Goal: Information Seeking & Learning: Learn about a topic

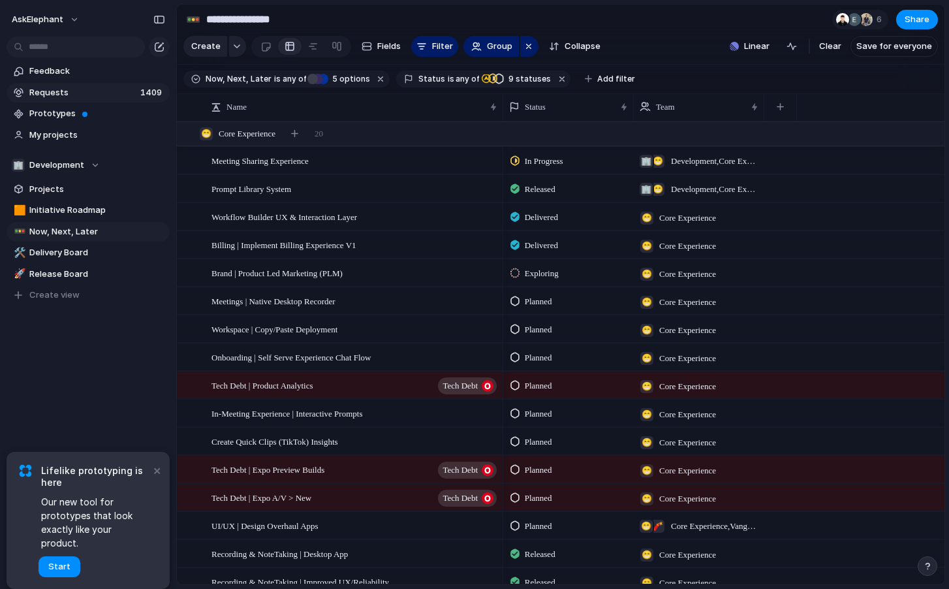
click at [95, 84] on link "Requests 1409" at bounding box center [88, 93] width 163 height 20
click at [85, 74] on span "Feedback" at bounding box center [97, 71] width 136 height 13
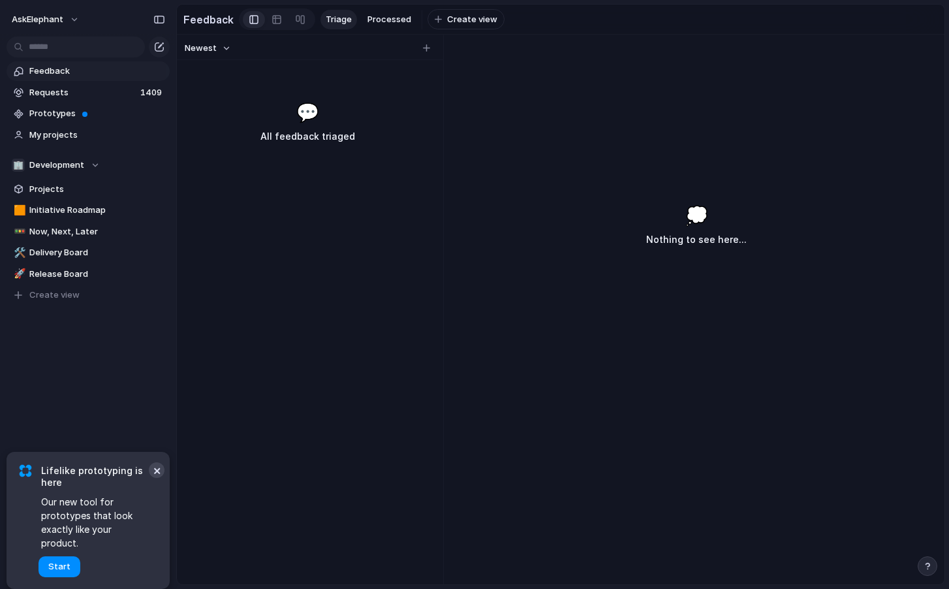
click at [159, 478] on button "×" at bounding box center [157, 470] width 16 height 16
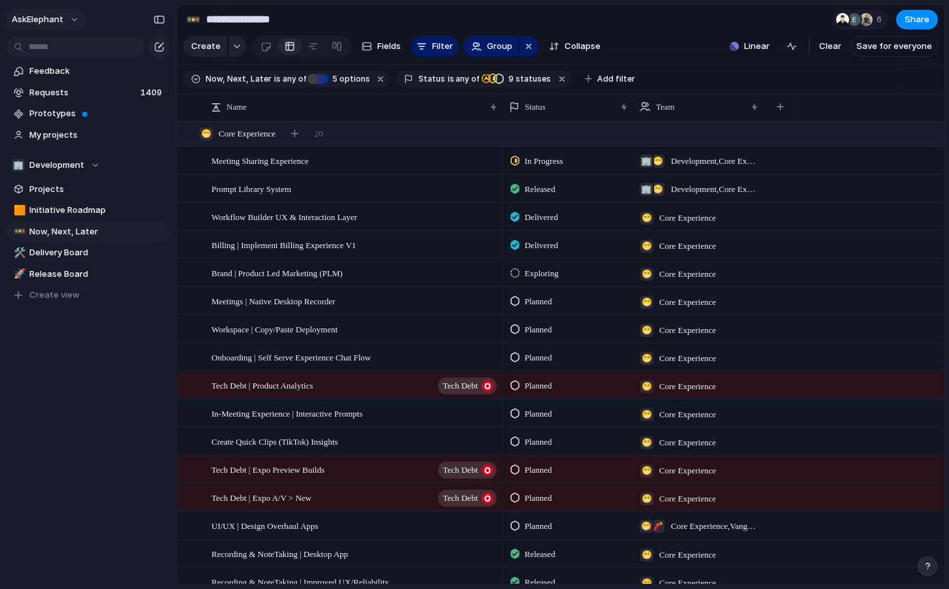
click at [45, 18] on span "AskElephant" at bounding box center [38, 19] width 52 height 13
click at [104, 16] on div "Settings Invite members Change theme Sign out" at bounding box center [474, 294] width 949 height 589
drag, startPoint x: 89, startPoint y: 55, endPoint x: 70, endPoint y: 46, distance: 21.3
click at [89, 55] on input "text" at bounding box center [76, 47] width 138 height 21
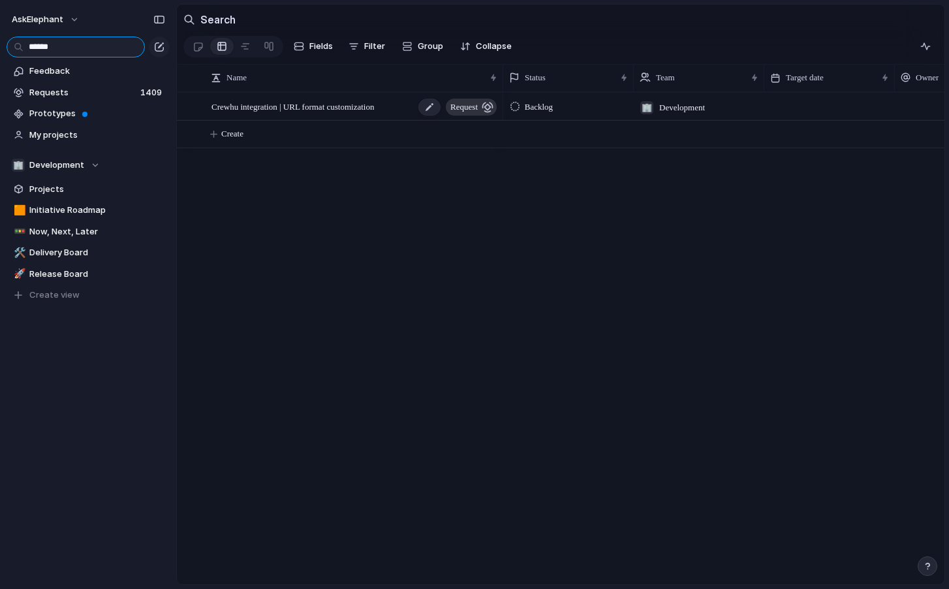
type input "******"
click at [352, 112] on span "Crewhu integration | URL format customization" at bounding box center [292, 106] width 162 height 15
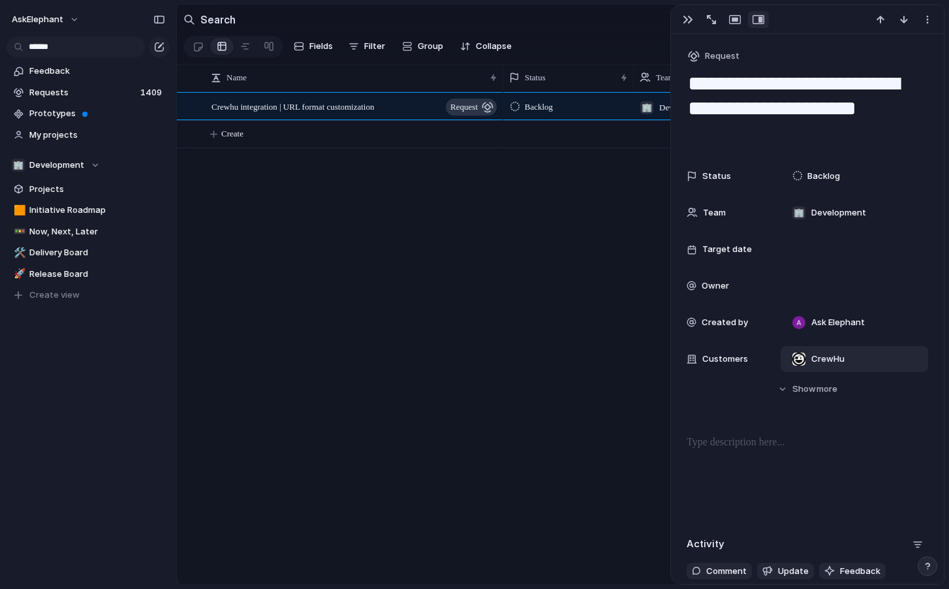
click at [818, 362] on span "CrewHu" at bounding box center [827, 358] width 33 height 13
click at [770, 332] on div "Wave Thuro Furey Janie maylawgrp.com Purasu WX Agency Cloud Accounting Staffing…" at bounding box center [474, 294] width 949 height 589
click at [104, 52] on input "******" at bounding box center [76, 47] width 138 height 21
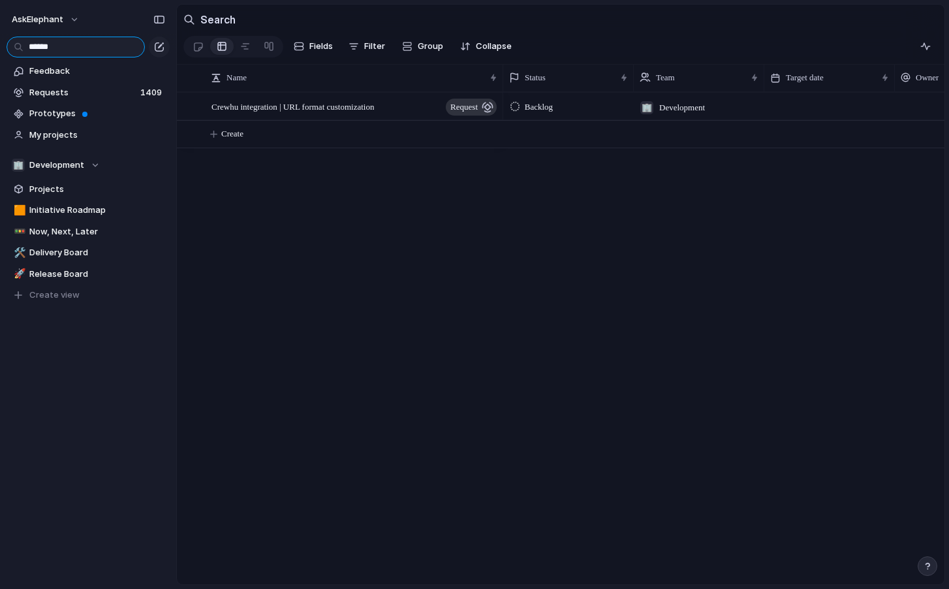
drag, startPoint x: 80, startPoint y: 49, endPoint x: 23, endPoint y: 49, distance: 56.8
click at [23, 49] on input "******" at bounding box center [76, 47] width 138 height 21
type input "*"
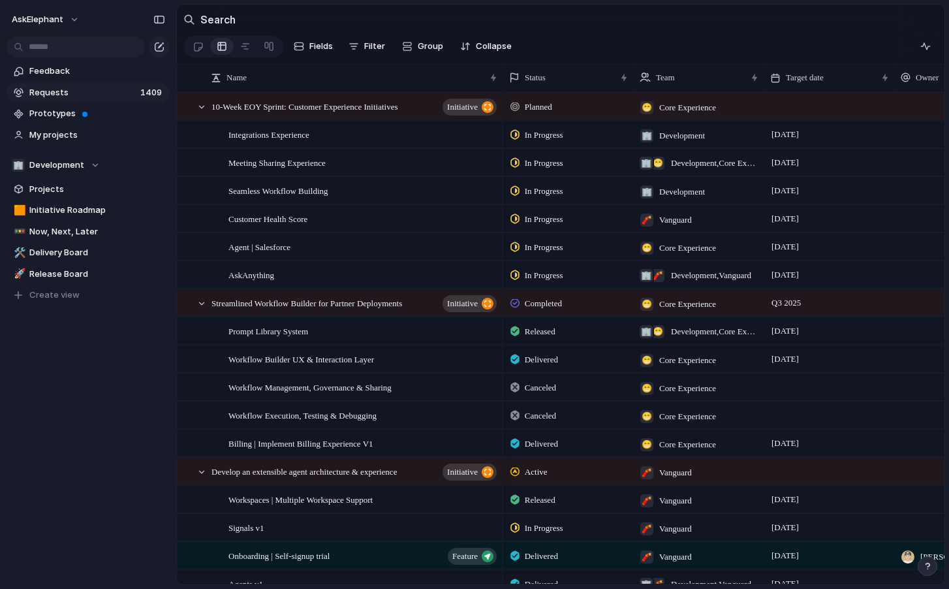
click at [74, 93] on span "Requests" at bounding box center [82, 92] width 107 height 13
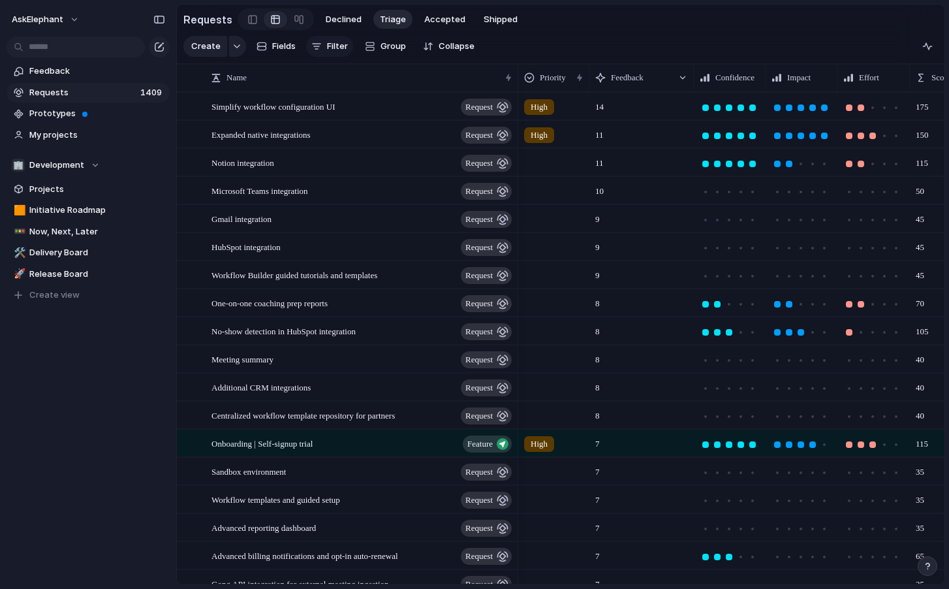
click at [337, 45] on span "Filter" at bounding box center [337, 46] width 21 height 13
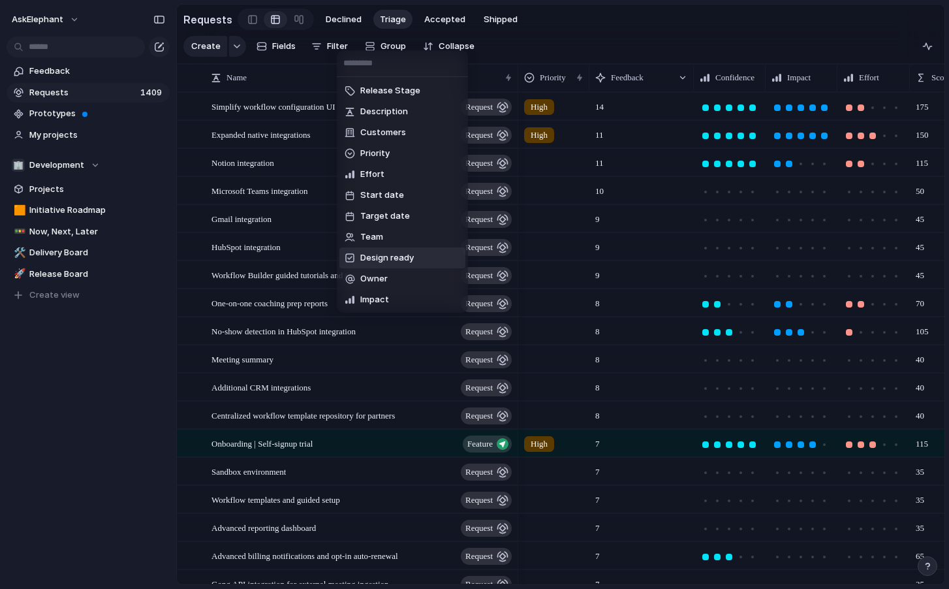
click at [705, 39] on div "Release Stage Description Customers Priority Effort Start date Target date Team…" at bounding box center [474, 294] width 949 height 589
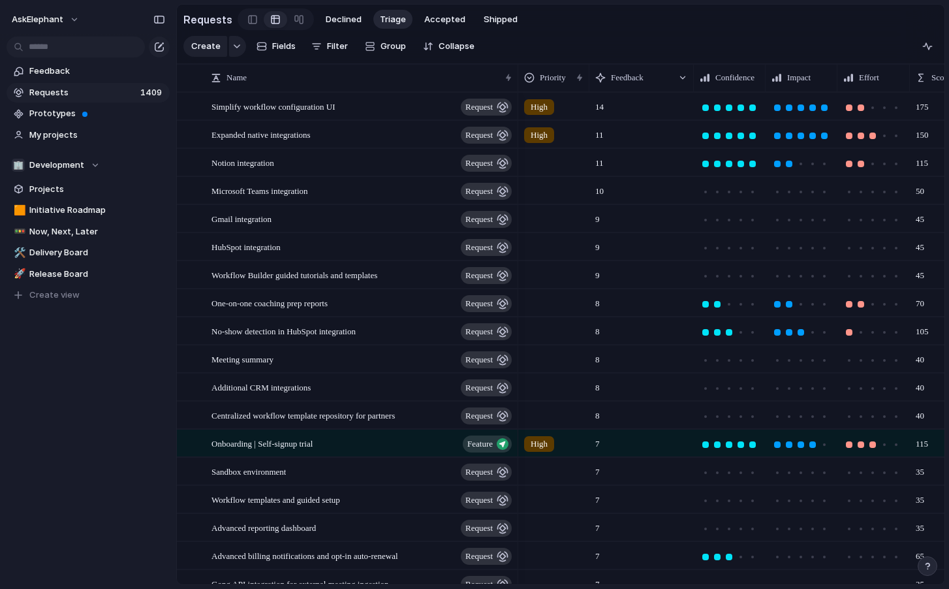
click at [322, 92] on div "Simplify workflow configuration UI request" at bounding box center [347, 106] width 341 height 28
click at [321, 102] on span "Simplify workflow configuration UI" at bounding box center [273, 106] width 124 height 15
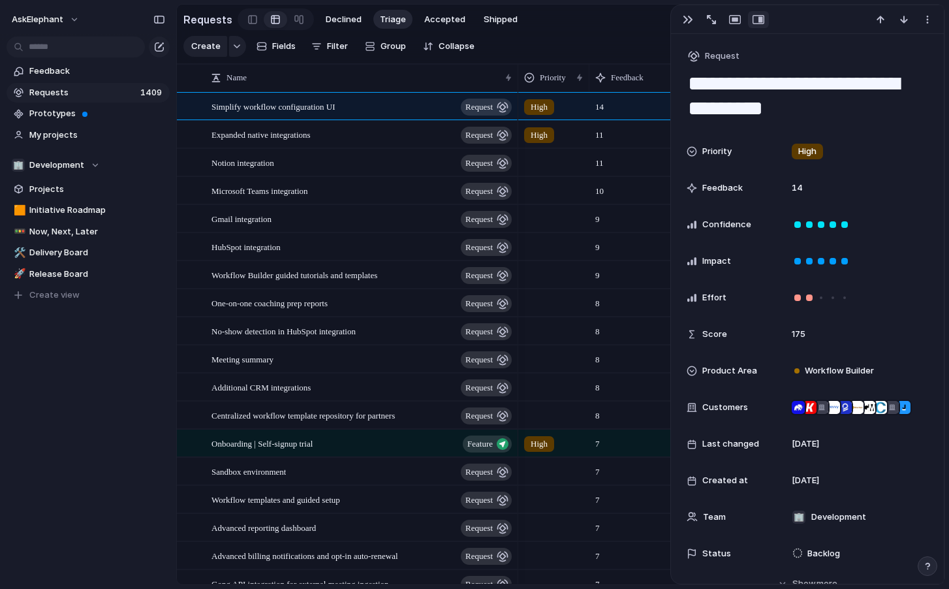
click at [551, 25] on section "Requests Declined Triage Accepted Shipped" at bounding box center [560, 19] width 767 height 29
click at [341, 49] on span "Filter" at bounding box center [337, 46] width 21 height 13
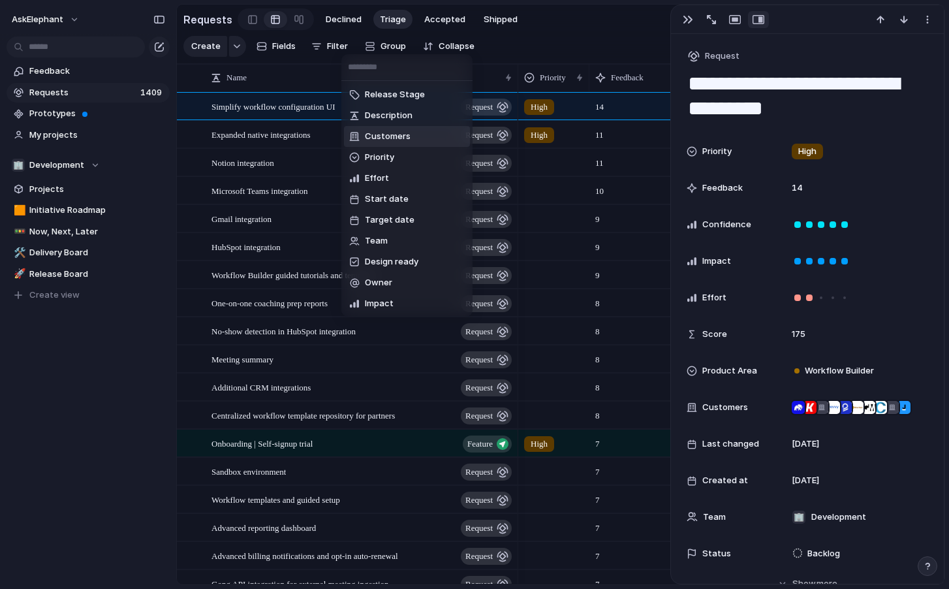
click at [412, 127] on li "Customers" at bounding box center [407, 136] width 126 height 21
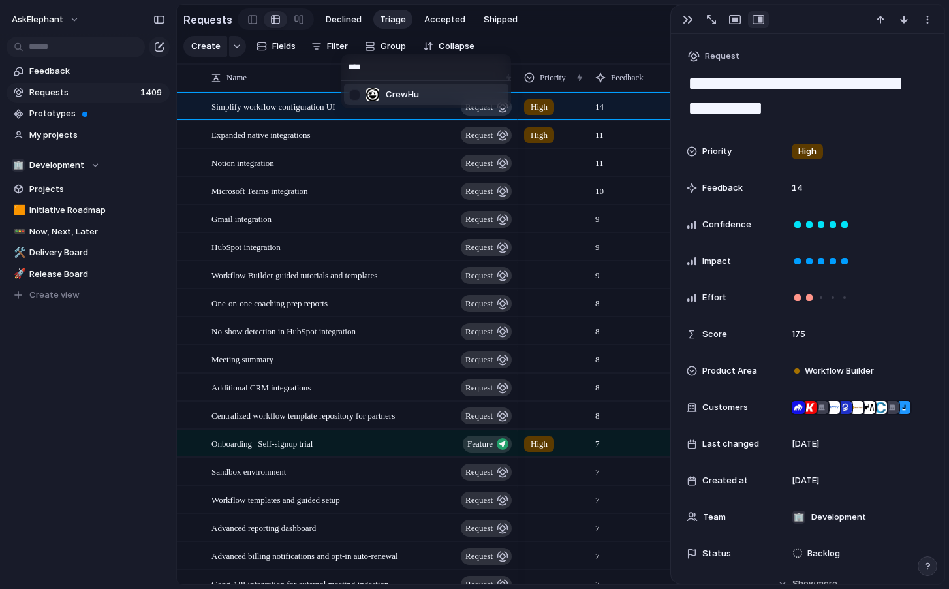
type input "****"
click at [409, 93] on span "CrewHu" at bounding box center [402, 94] width 33 height 13
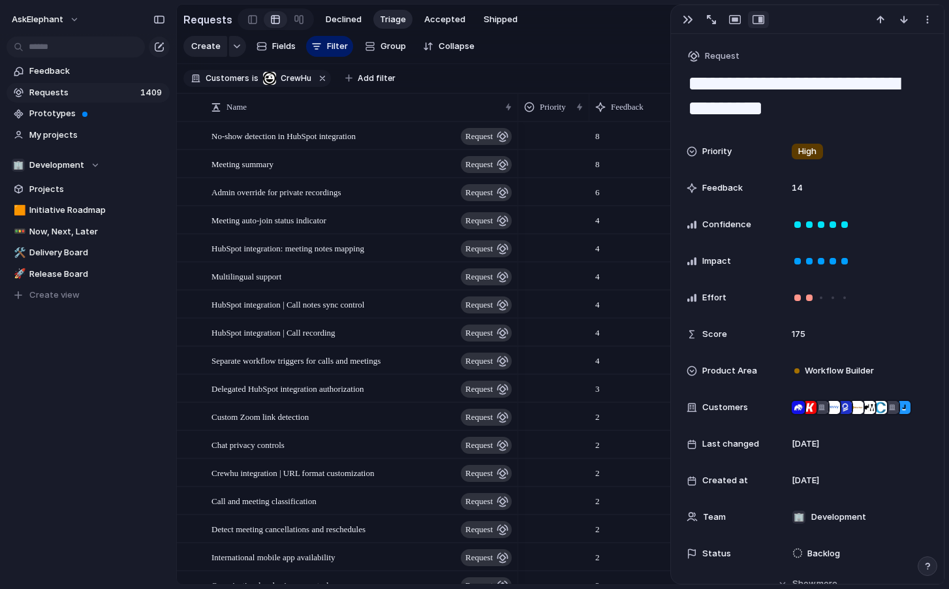
click at [548, 43] on section "Create Fields Filter Group Zoom Collapse Clear Save for everyone" at bounding box center [560, 48] width 767 height 31
click at [525, 53] on section "Create Fields Filter Group Zoom Collapse Clear Save for everyone" at bounding box center [560, 48] width 767 height 31
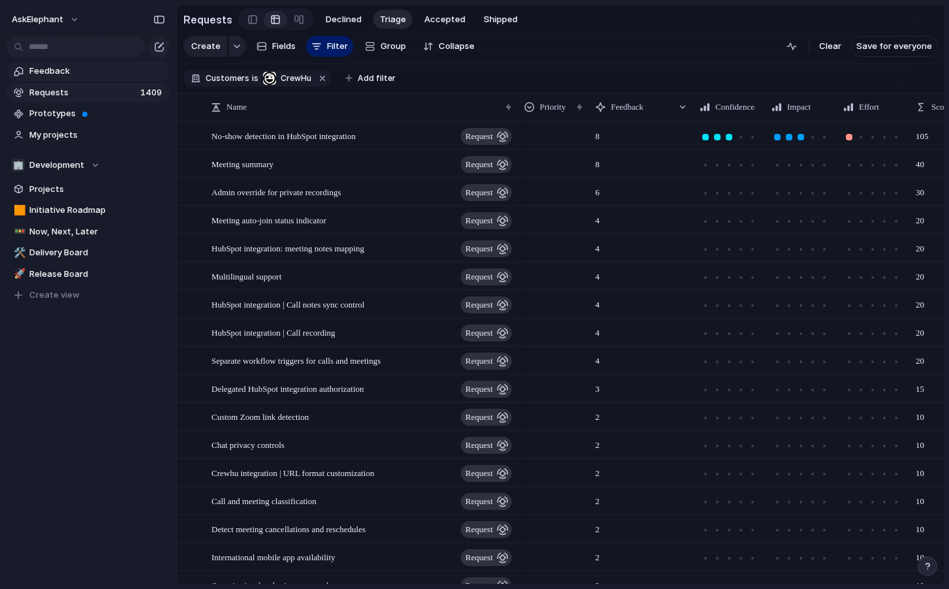
click at [110, 76] on span "Feedback" at bounding box center [97, 71] width 136 height 13
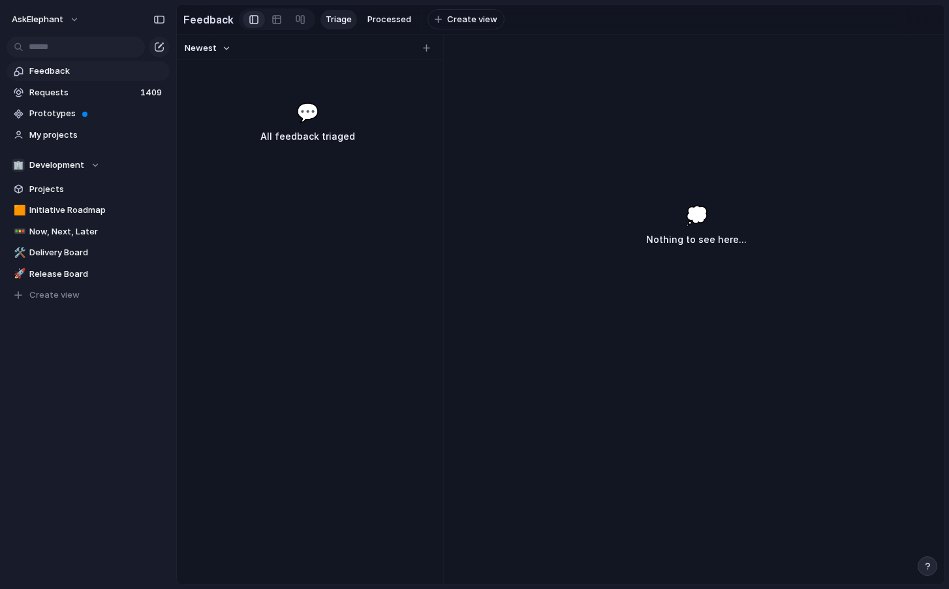
click at [88, 65] on link "Feedback" at bounding box center [88, 71] width 163 height 20
click at [90, 68] on span "Feedback" at bounding box center [97, 71] width 136 height 13
click at [93, 95] on span "Requests" at bounding box center [82, 92] width 107 height 13
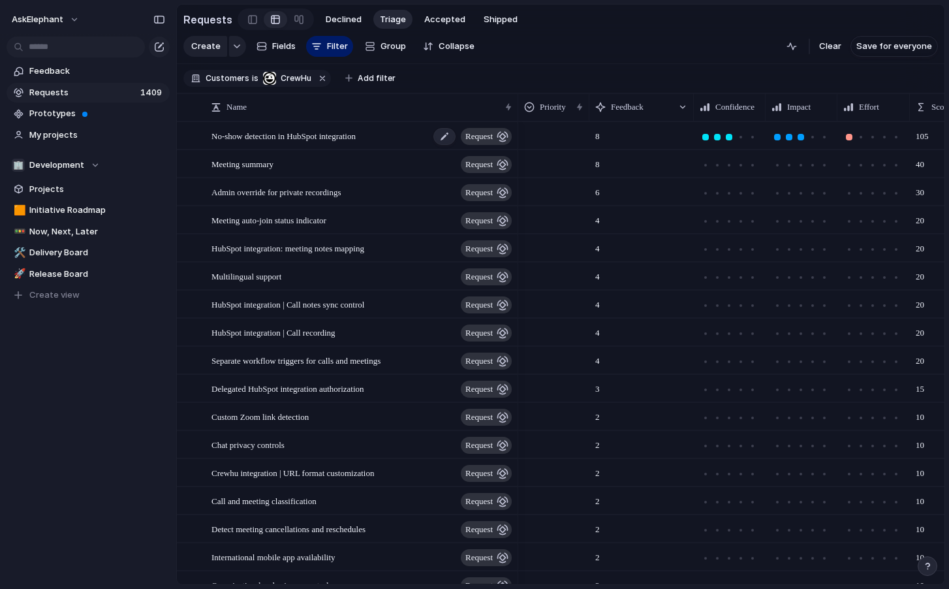
click at [332, 141] on span "No-show detection in HubSpot integration" at bounding box center [283, 135] width 144 height 15
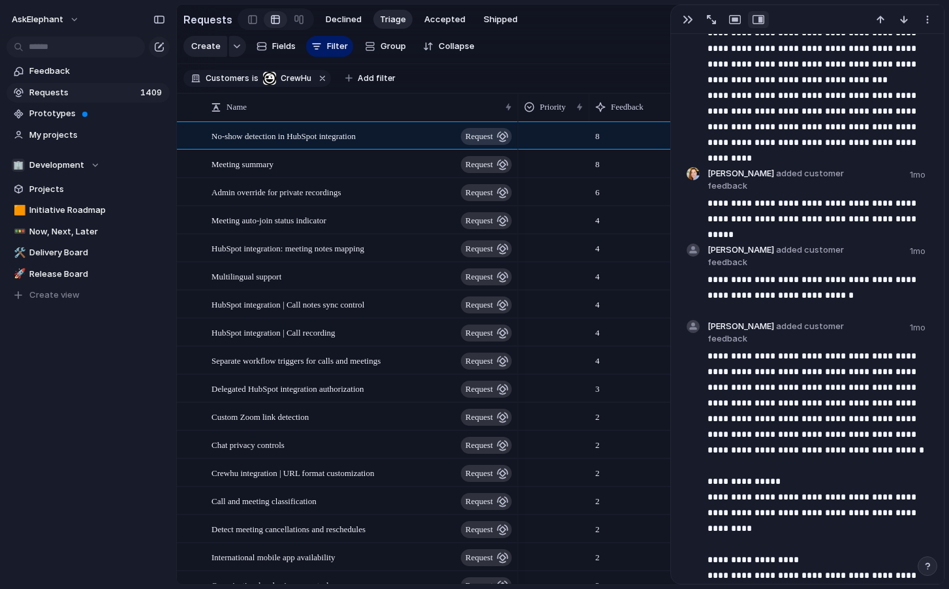
scroll to position [1638, 0]
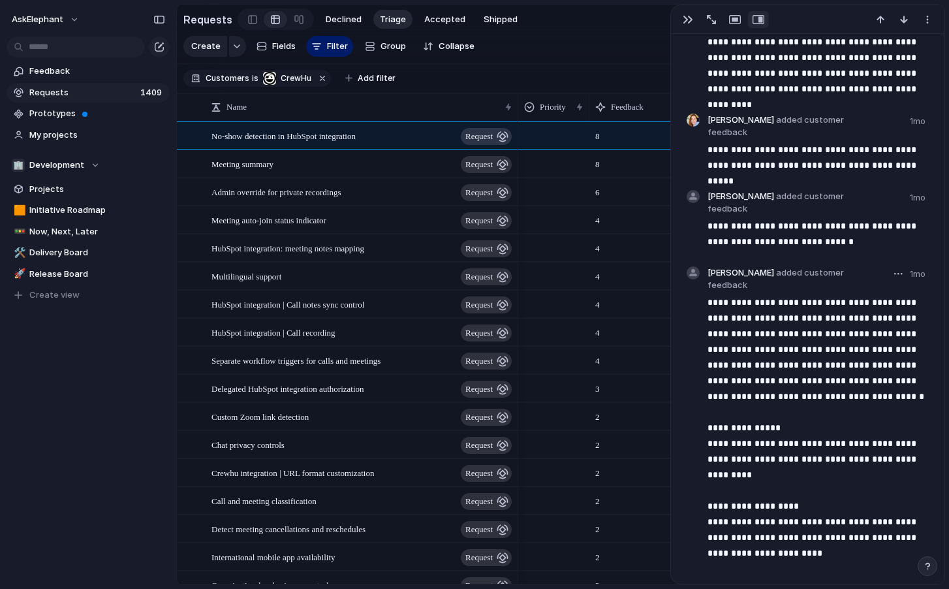
click at [896, 266] on button "button" at bounding box center [898, 274] width 16 height 16
click at [896, 199] on div "Edit Reassign Delete" at bounding box center [474, 294] width 949 height 589
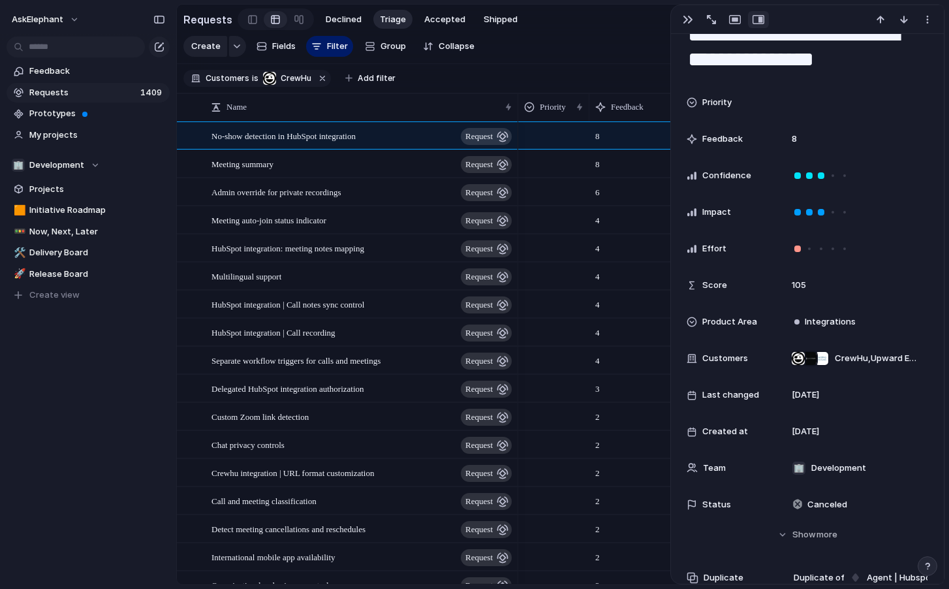
scroll to position [0, 0]
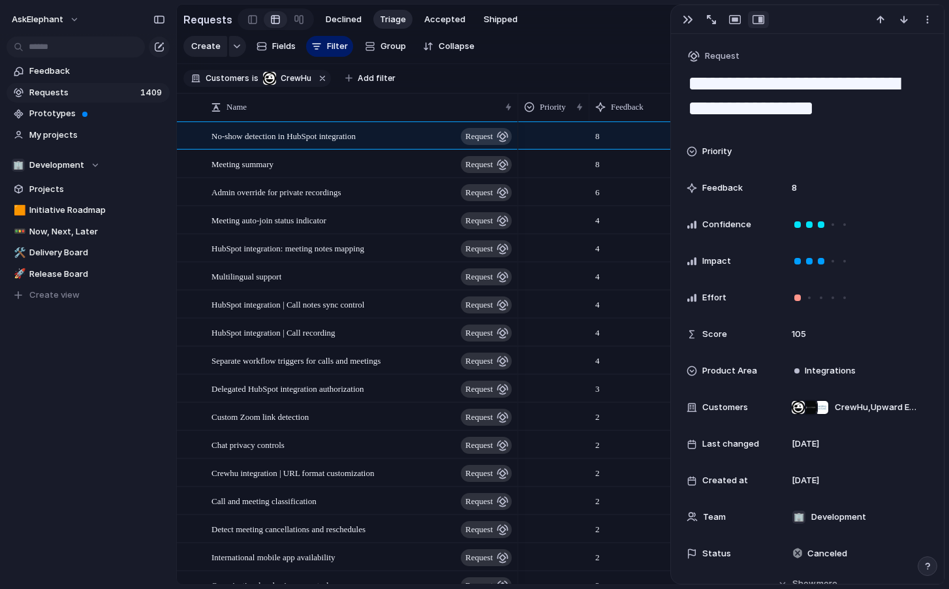
click at [628, 60] on section "Create Fields Filter Group Zoom Collapse Clear Save for everyone" at bounding box center [560, 48] width 767 height 31
click at [683, 23] on div "button" at bounding box center [688, 19] width 10 height 10
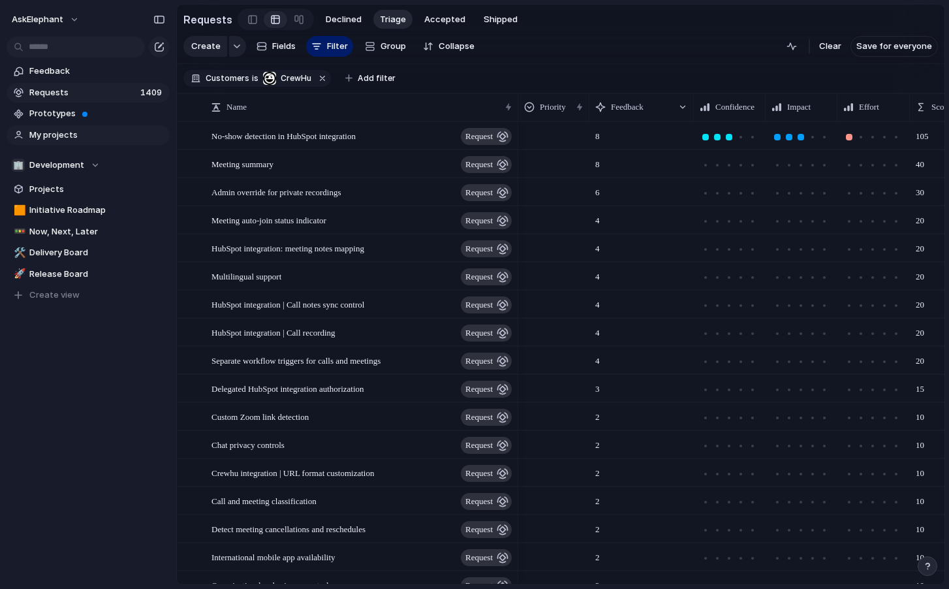
click at [133, 144] on link "My projects" at bounding box center [88, 135] width 163 height 20
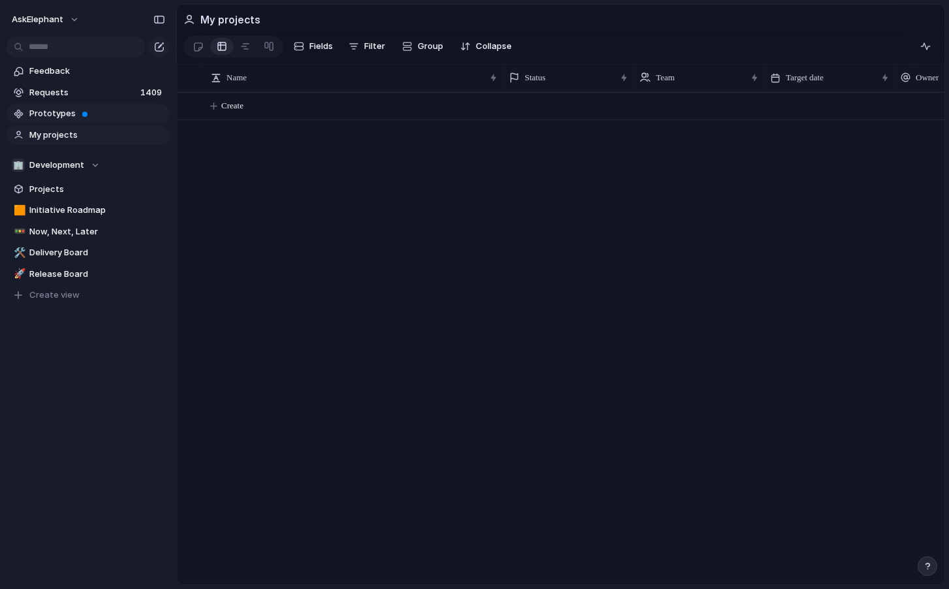
click at [115, 117] on span "Prototypes" at bounding box center [97, 113] width 136 height 13
click at [82, 194] on span "Projects" at bounding box center [97, 189] width 136 height 13
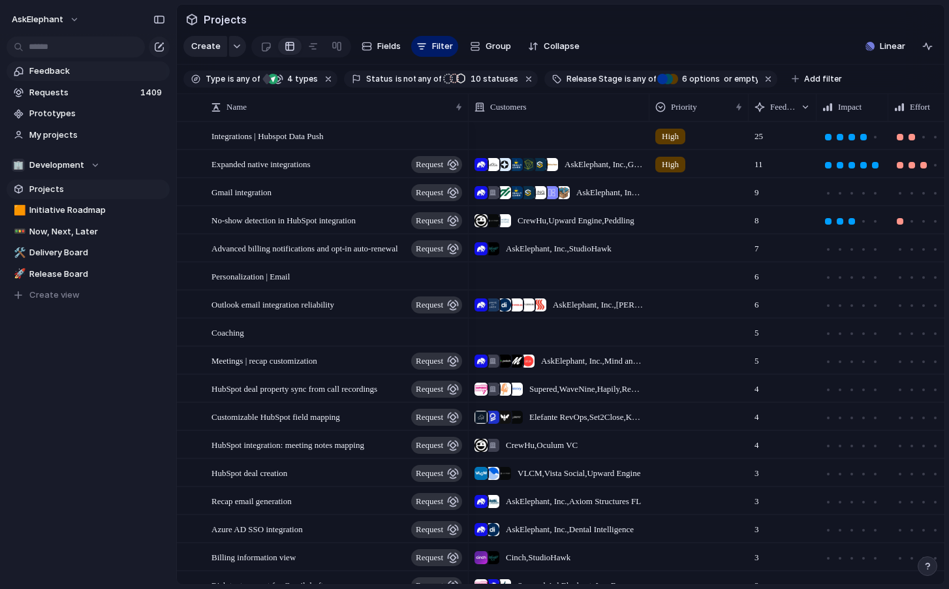
click at [95, 69] on span "Feedback" at bounding box center [97, 71] width 136 height 13
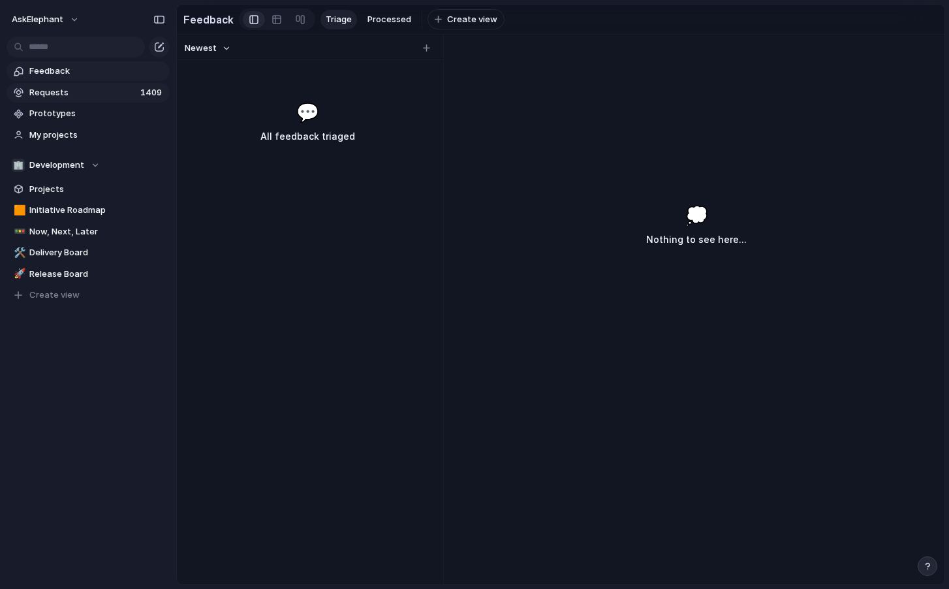
click at [102, 101] on link "Requests 1409" at bounding box center [88, 93] width 163 height 20
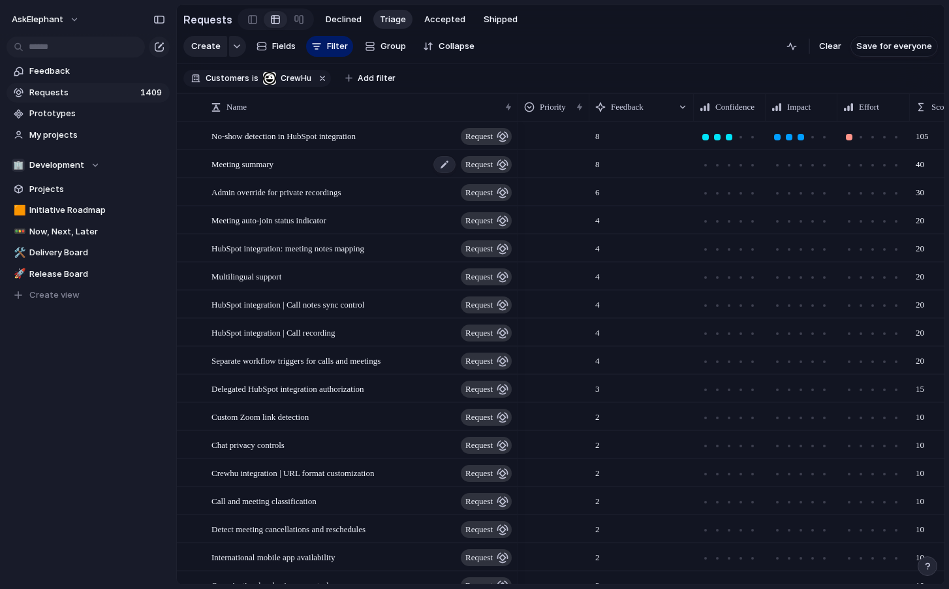
click at [264, 166] on span "Meeting summary" at bounding box center [242, 163] width 62 height 15
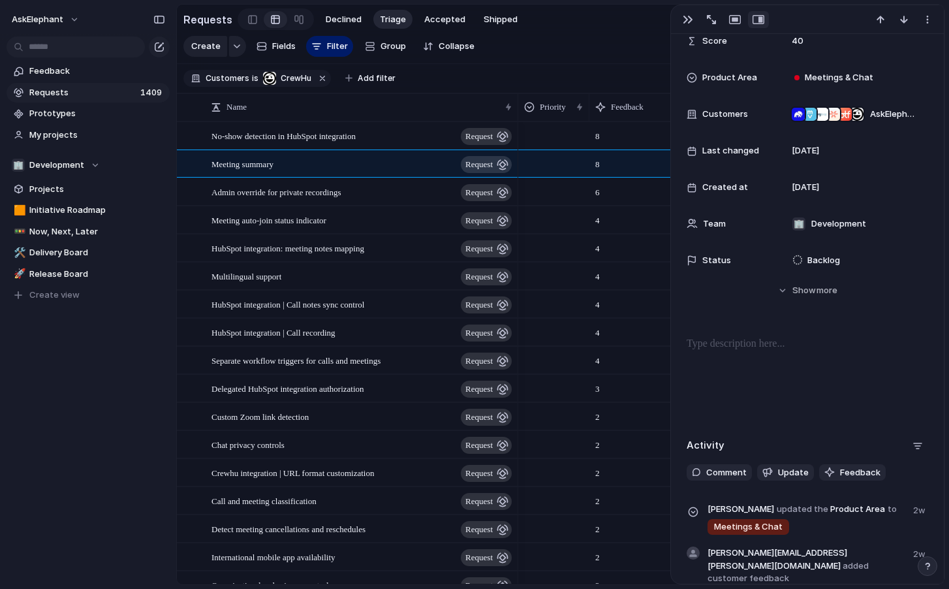
scroll to position [270, 0]
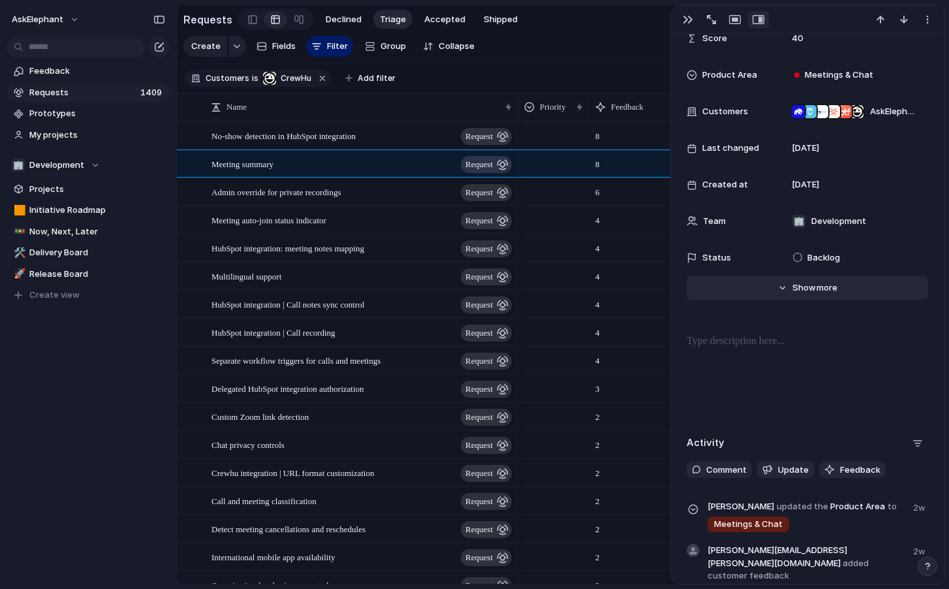
click at [827, 294] on span "more" at bounding box center [826, 287] width 21 height 13
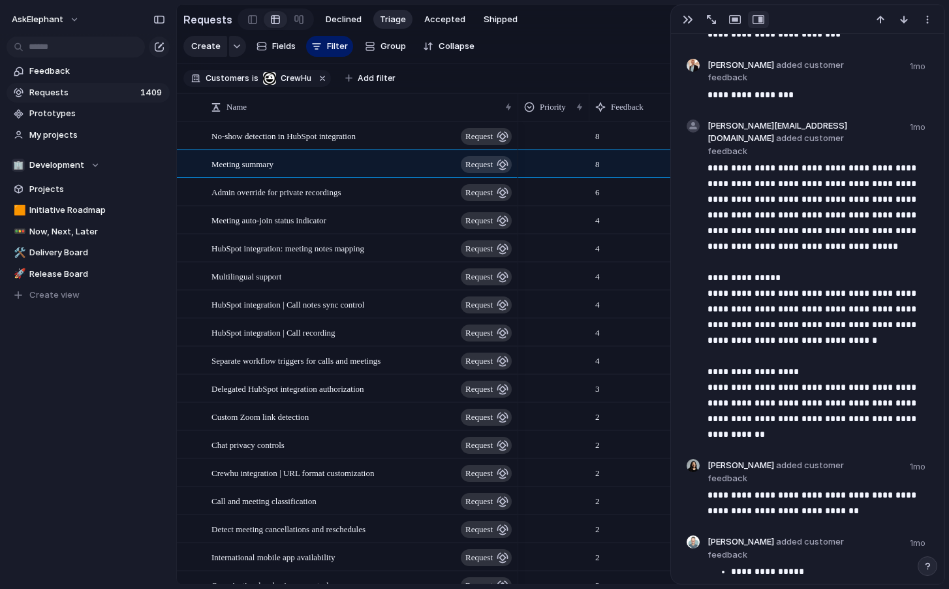
scroll to position [2046, 0]
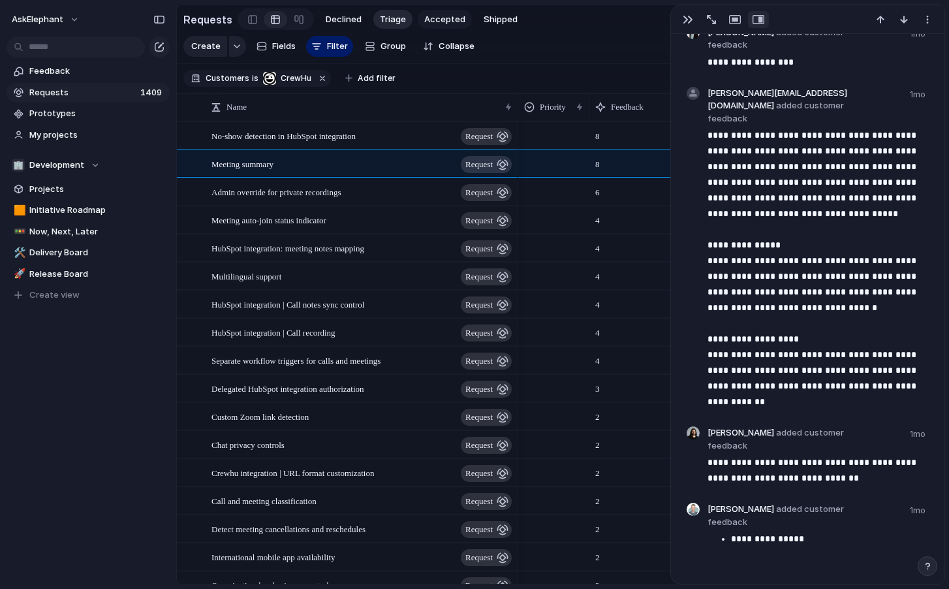
click at [444, 22] on span "Accepted" at bounding box center [444, 19] width 41 height 13
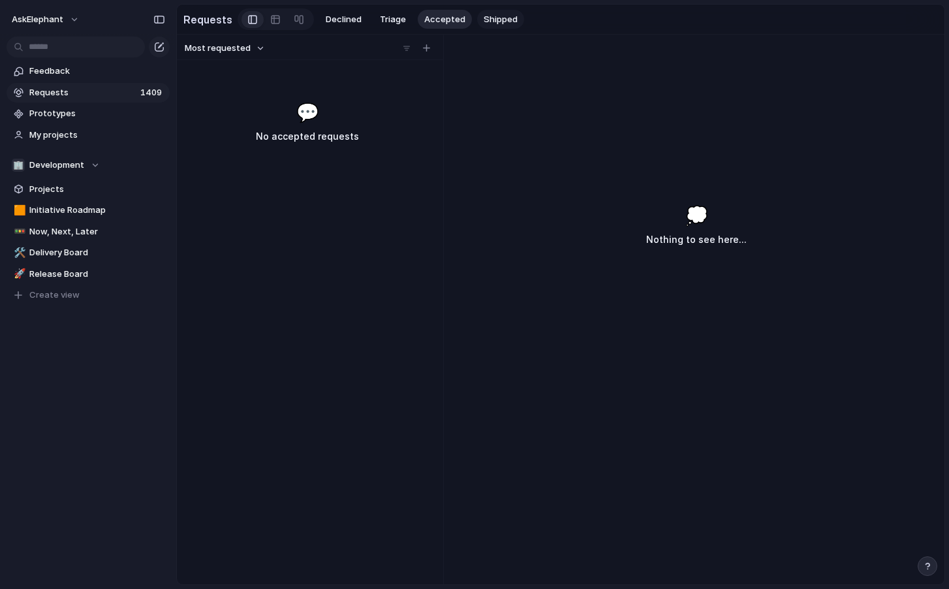
click at [486, 23] on span "Shipped" at bounding box center [501, 19] width 34 height 13
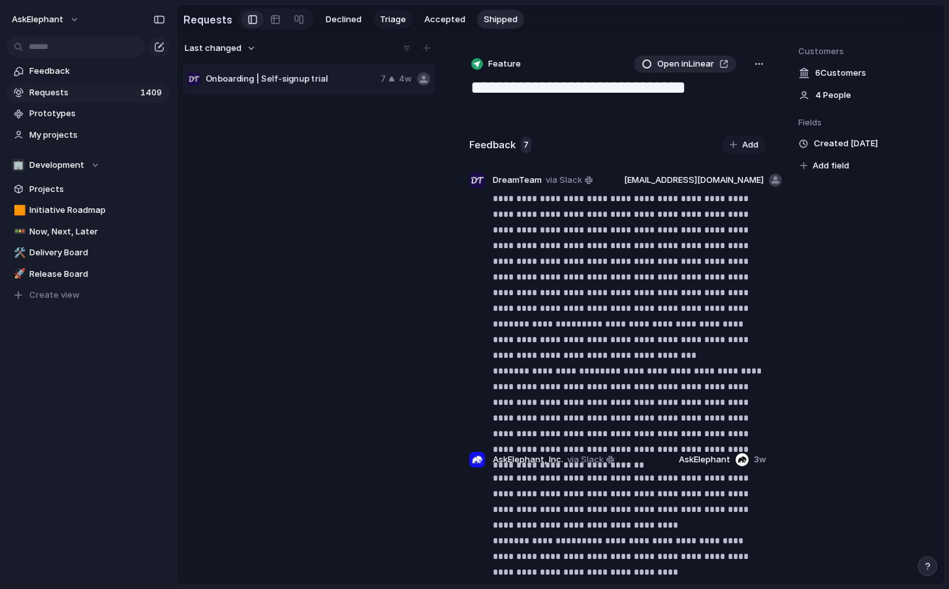
click at [387, 21] on span "Triage" at bounding box center [393, 19] width 26 height 13
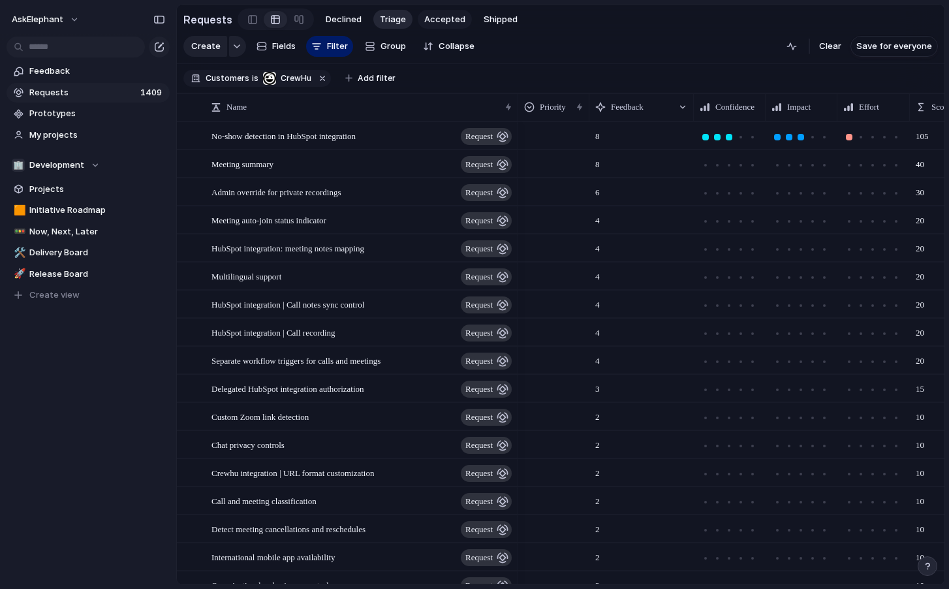
click at [444, 22] on span "Accepted" at bounding box center [444, 19] width 41 height 13
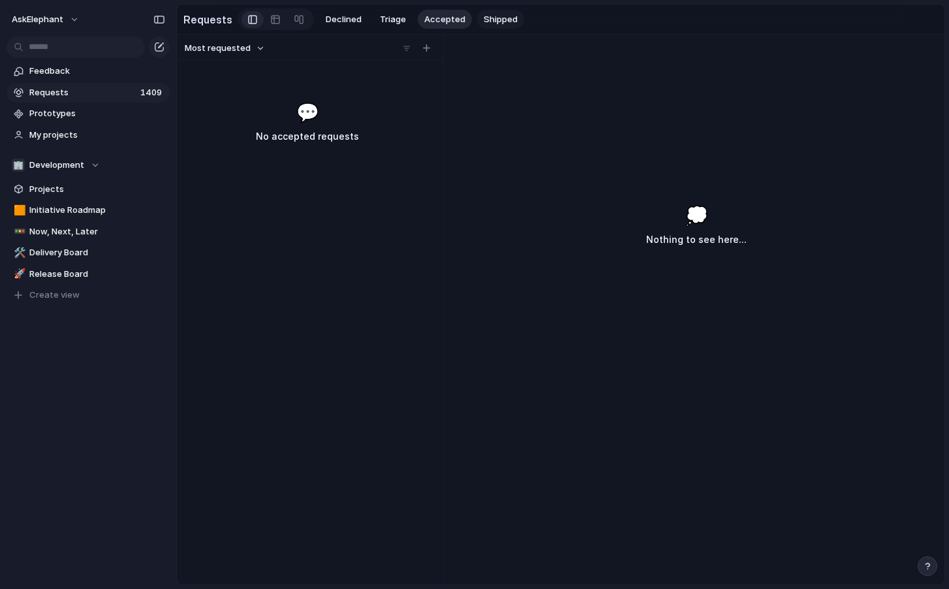
click at [506, 18] on span "Shipped" at bounding box center [501, 19] width 34 height 13
